Goal: Find specific page/section: Find specific page/section

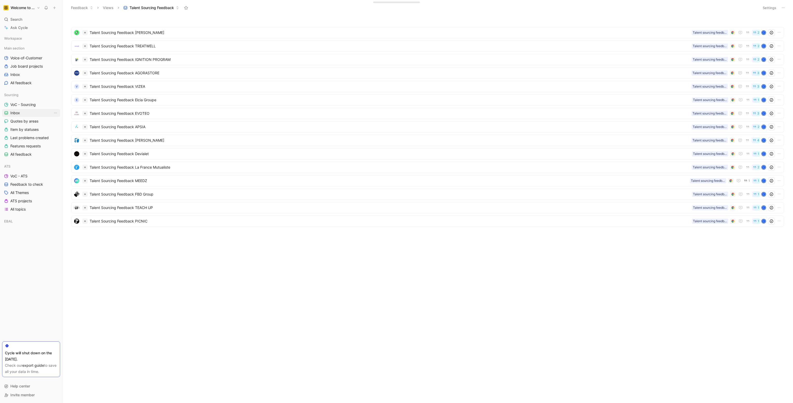
click at [35, 115] on link "Inbox" at bounding box center [31, 113] width 58 height 8
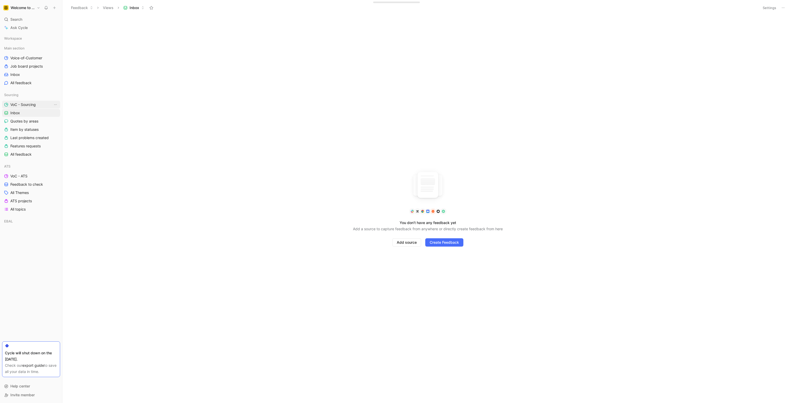
click at [32, 105] on span "VoC - Sourcing" at bounding box center [22, 104] width 25 height 5
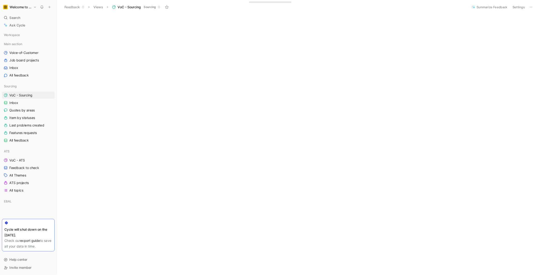
scroll to position [208, 0]
